Goal: Check status: Check status

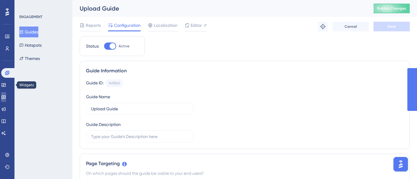
click at [6, 98] on icon at bounding box center [3, 97] width 5 height 5
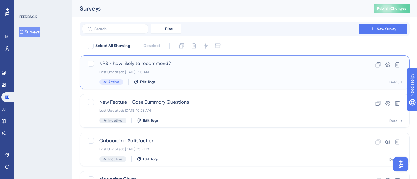
click at [211, 72] on div "Last Updated: [DATE] 11:15 AM" at bounding box center [220, 72] width 243 height 5
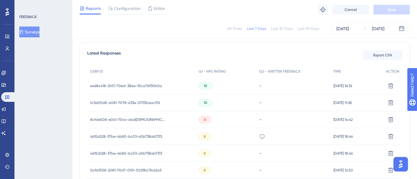
scroll to position [168, 0]
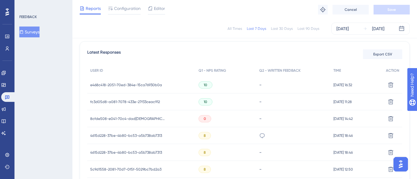
click at [99, 85] on span "e468c418-2051-70ed-384e-15ca76930b0a" at bounding box center [126, 85] width 72 height 5
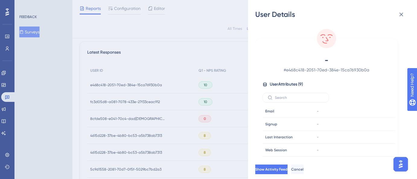
click at [99, 85] on div "User Details - # e468c418-2051-70ed-384e-15ca76930b0a User Attributes ( 9 ) Ema…" at bounding box center [208, 89] width 417 height 179
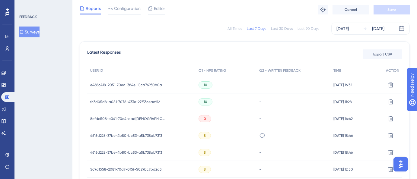
click at [99, 85] on span "e468c418-2051-70ed-384e-15ca76930b0a" at bounding box center [126, 85] width 72 height 5
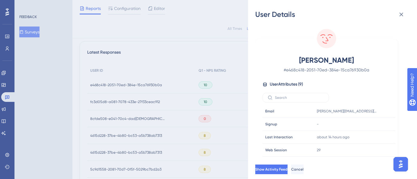
click at [141, 59] on div "User Details [PERSON_NAME] # e468c418-2051-70ed-384e-15ca76930b0a User Attribut…" at bounding box center [208, 89] width 417 height 179
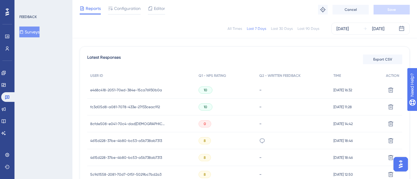
scroll to position [163, 0]
click at [105, 123] on span "8cfde508-e041-70c4-dad[DEMOGRAPHIC_DATA]-df5a008de37d" at bounding box center [127, 123] width 75 height 5
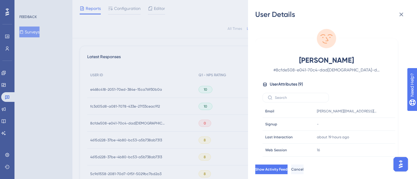
click at [180, 49] on div "User Details [PERSON_NAME] # 8cfde508-e041-70c4-dad[DEMOGRAPHIC_DATA]-df5a008de…" at bounding box center [208, 89] width 417 height 179
